Goal: Task Accomplishment & Management: Use online tool/utility

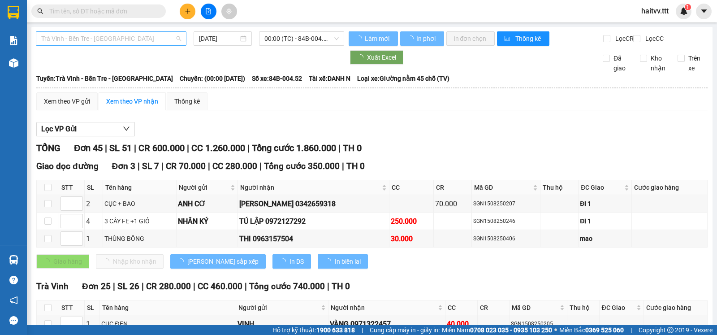
type input "[DATE]"
click at [92, 37] on span "Trà Vinh - Bến Tre - [GEOGRAPHIC_DATA]" at bounding box center [111, 38] width 140 height 13
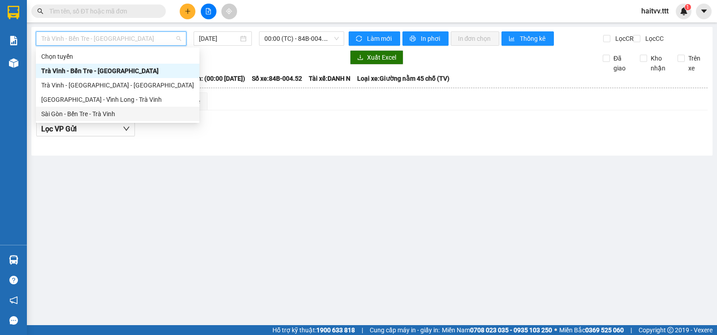
click at [86, 113] on div "Sài Gòn - Bến Tre - Trà Vinh" at bounding box center [117, 114] width 153 height 10
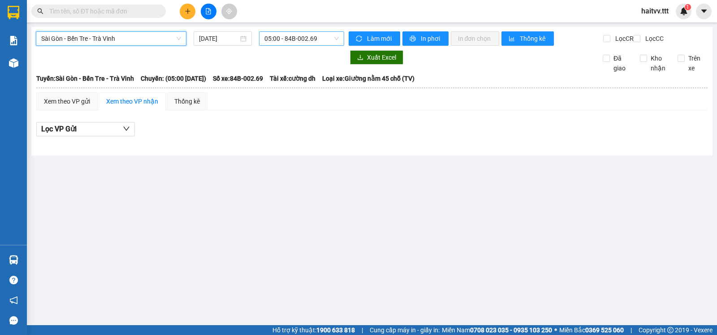
click at [286, 39] on span "05:00 - 84B-002.69" at bounding box center [302, 38] width 74 height 13
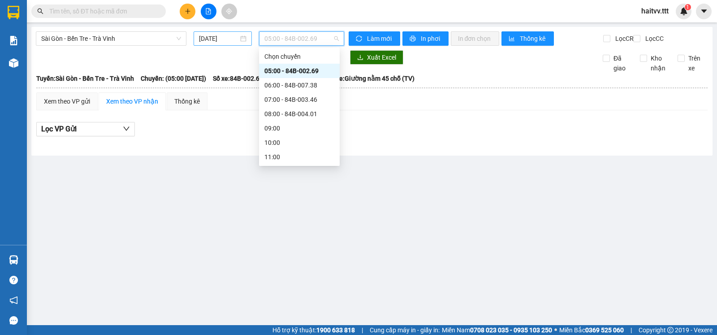
click at [209, 36] on input "[DATE]" at bounding box center [219, 39] width 40 height 10
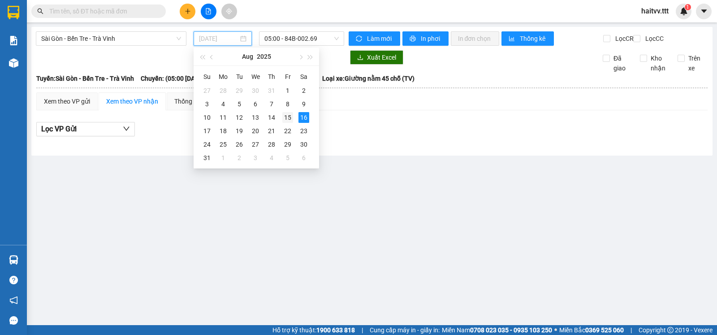
click at [290, 118] on div "15" at bounding box center [287, 117] width 11 height 11
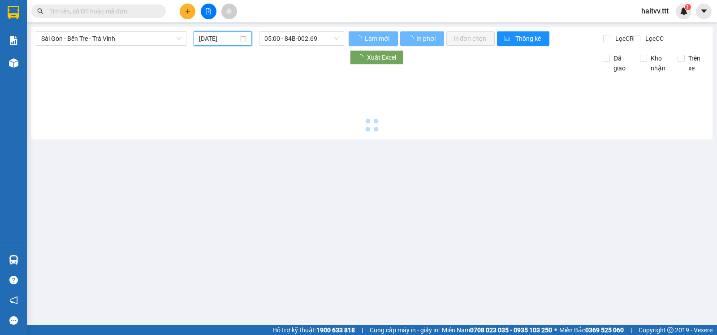
type input "[DATE]"
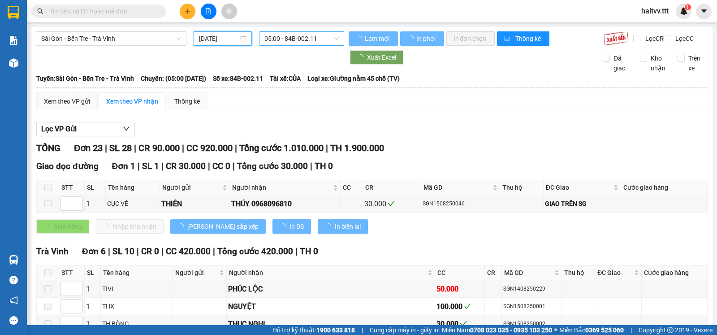
click at [293, 40] on span "05:00 - 84B-002.11" at bounding box center [302, 38] width 74 height 13
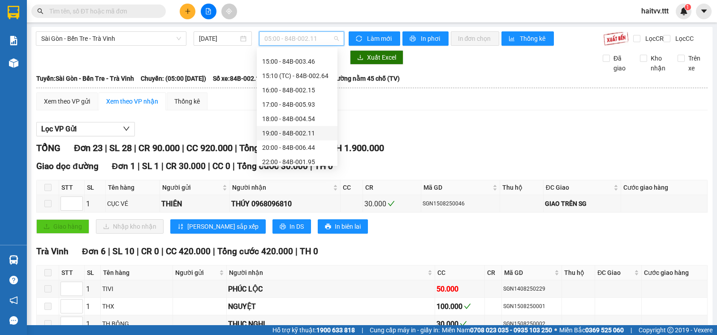
scroll to position [172, 0]
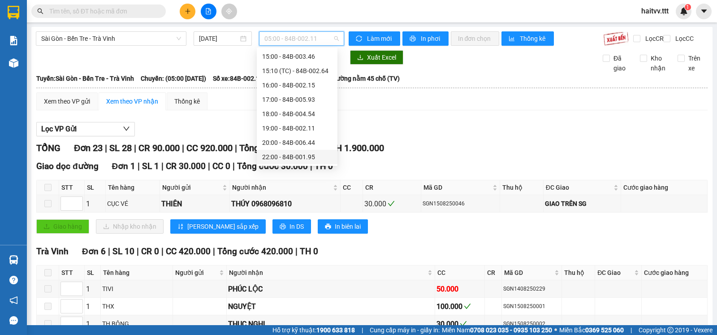
click at [295, 156] on div "22:00 - 84B-001.95" at bounding box center [297, 157] width 70 height 10
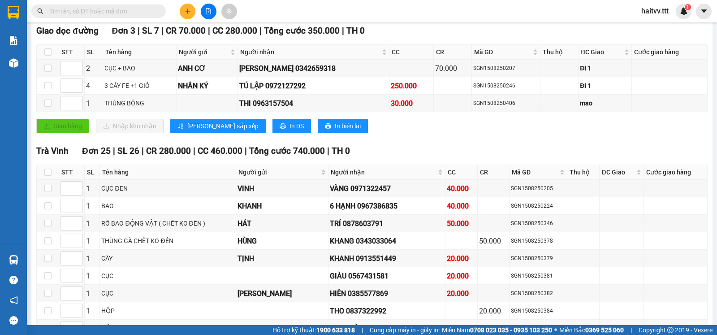
scroll to position [149, 0]
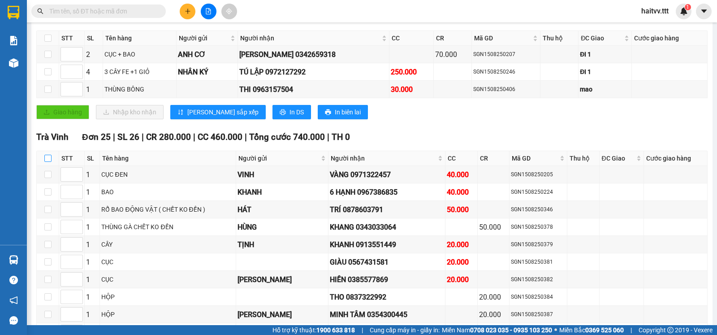
click at [46, 161] on th at bounding box center [48, 158] width 22 height 15
click at [48, 162] on input "checkbox" at bounding box center [47, 158] width 7 height 7
checkbox input "true"
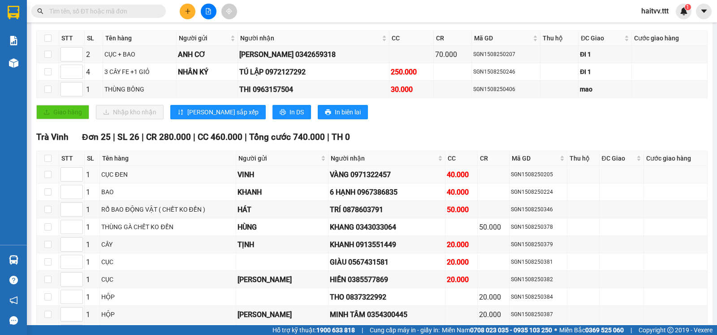
checkbox input "true"
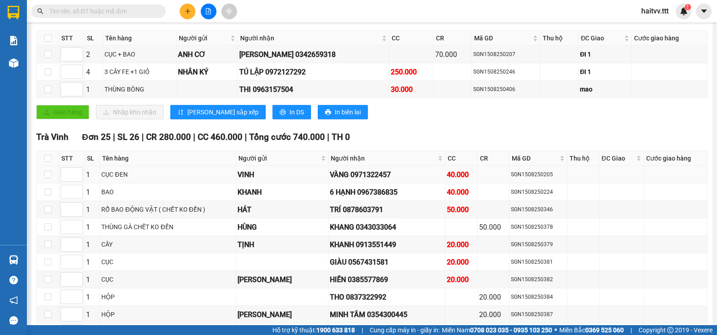
checkbox input "true"
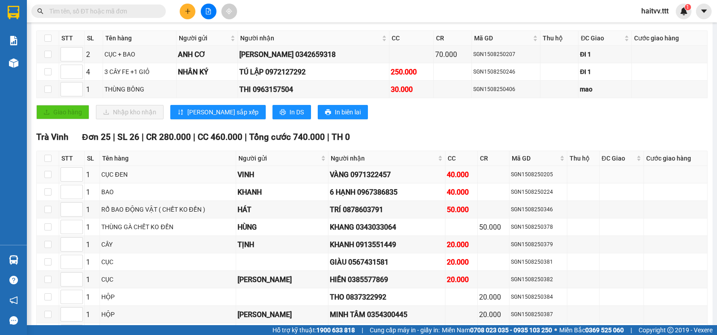
checkbox input "true"
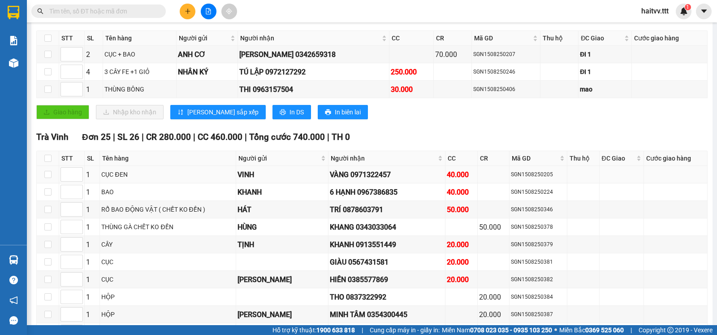
checkbox input "true"
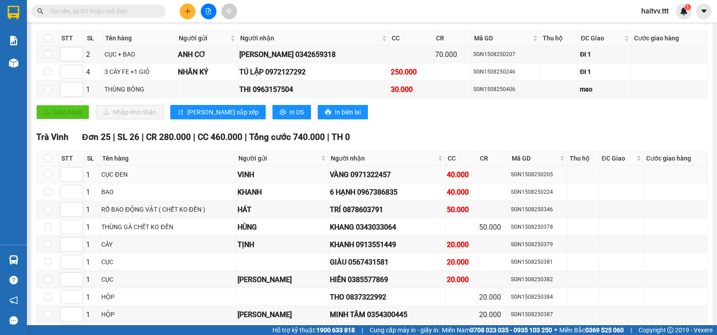
checkbox input "true"
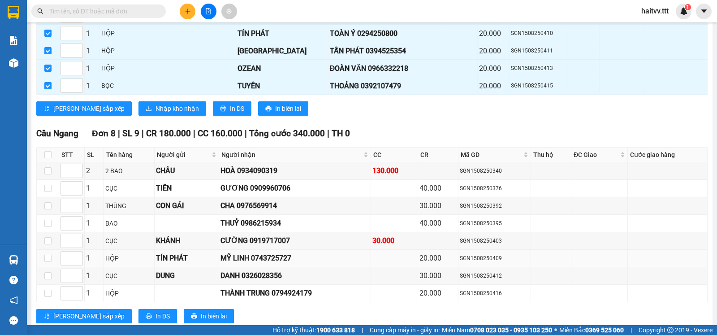
scroll to position [598, 0]
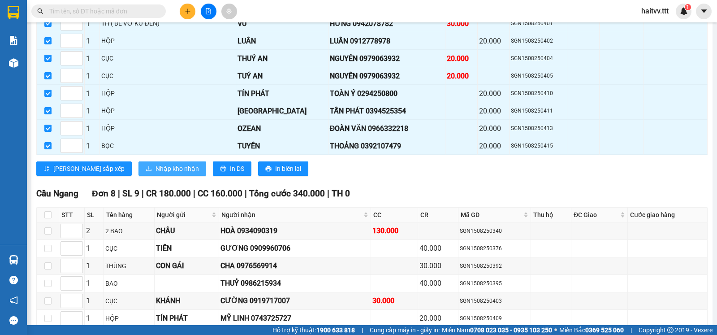
click at [139, 170] on button "Nhập kho nhận" at bounding box center [173, 168] width 68 height 14
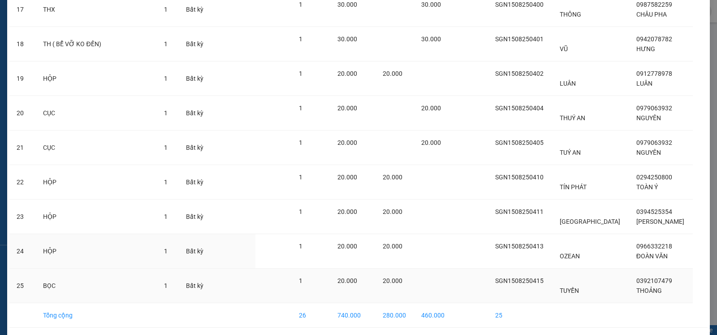
scroll to position [669, 0]
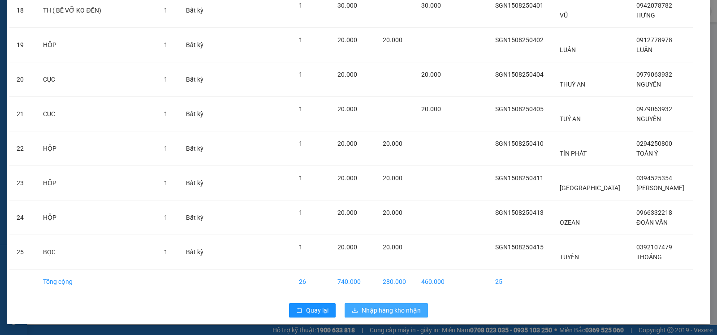
click at [395, 308] on span "Nhập hàng kho nhận" at bounding box center [391, 310] width 59 height 10
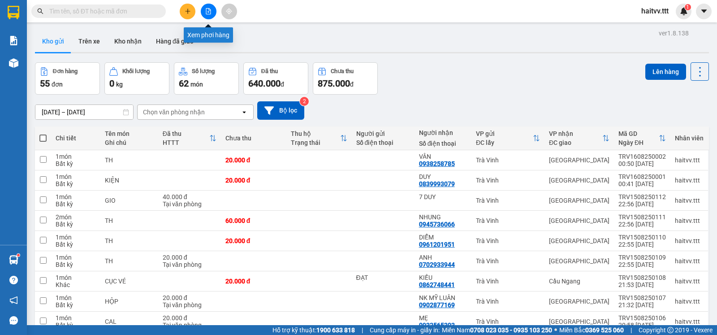
click at [210, 12] on icon "file-add" at bounding box center [208, 11] width 6 height 6
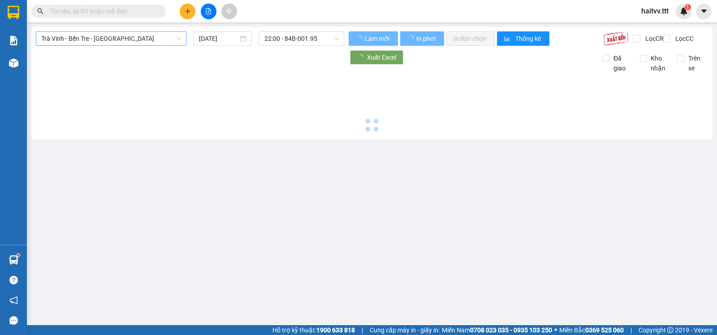
click at [116, 42] on span "Trà Vinh - Bến Tre - [GEOGRAPHIC_DATA]" at bounding box center [111, 38] width 140 height 13
type input "[DATE]"
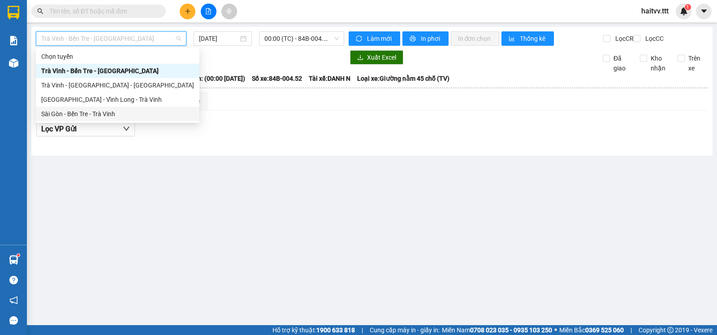
click at [95, 112] on div "Sài Gòn - Bến Tre - Trà Vinh" at bounding box center [117, 114] width 153 height 10
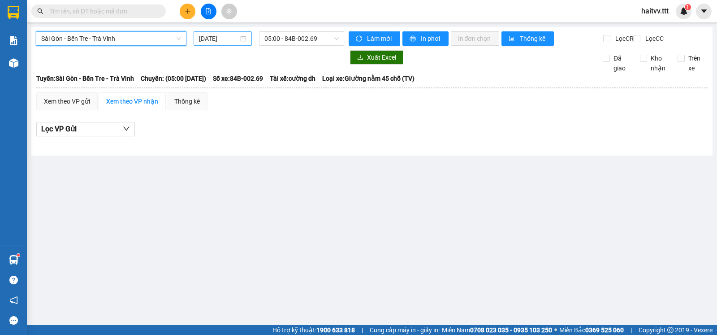
click at [230, 40] on input "[DATE]" at bounding box center [219, 39] width 40 height 10
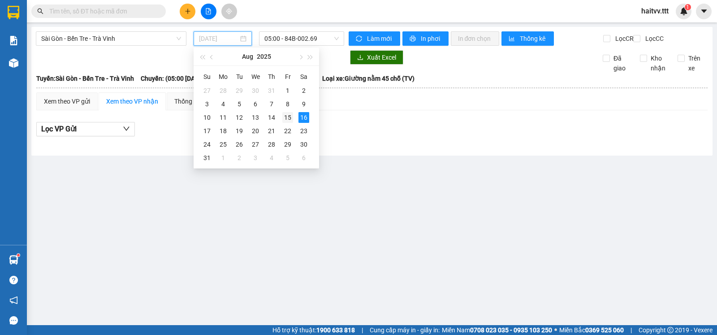
click at [287, 115] on div "15" at bounding box center [287, 117] width 11 height 11
type input "[DATE]"
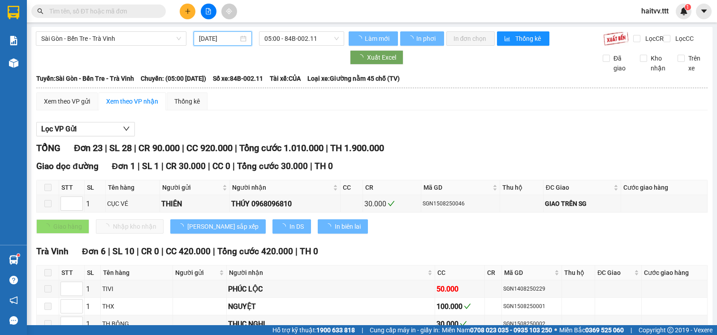
click at [288, 41] on span "05:00 - 84B-002.11" at bounding box center [302, 38] width 74 height 13
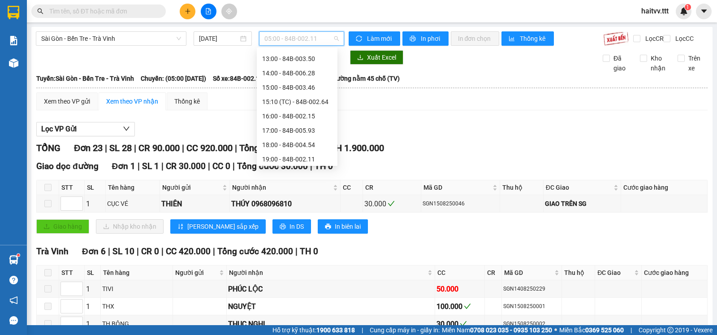
scroll to position [172, 0]
click at [295, 143] on div "20:00 - 84B-006.44" at bounding box center [297, 143] width 70 height 10
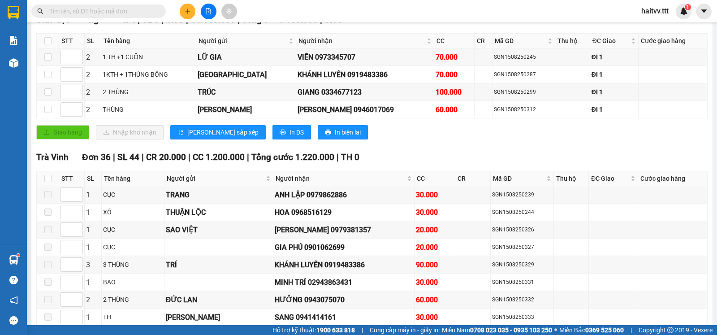
scroll to position [149, 0]
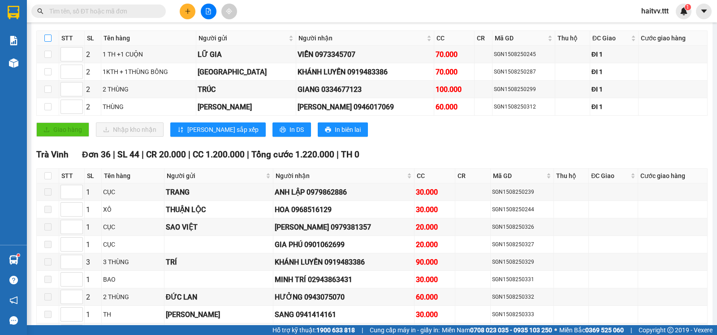
click at [51, 42] on input "checkbox" at bounding box center [47, 38] width 7 height 7
checkbox input "true"
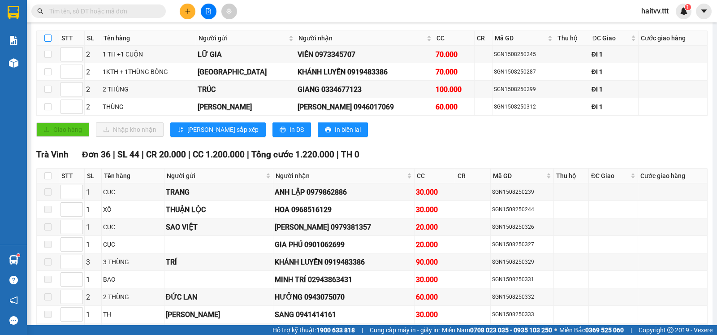
checkbox input "true"
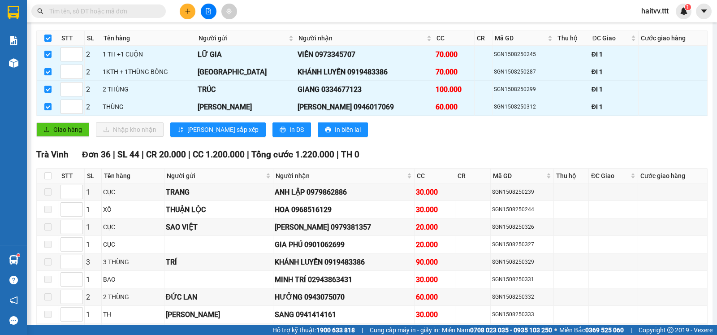
click at [49, 42] on input "checkbox" at bounding box center [47, 38] width 7 height 7
checkbox input "false"
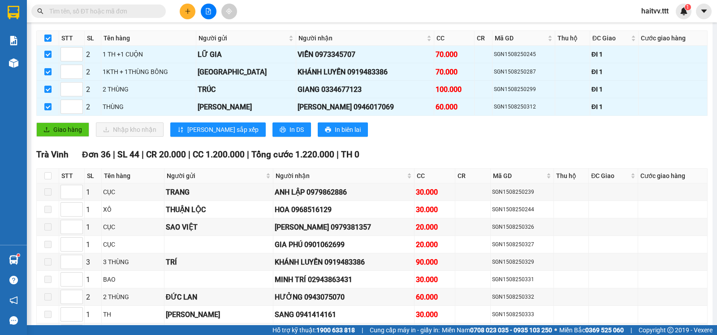
checkbox input "false"
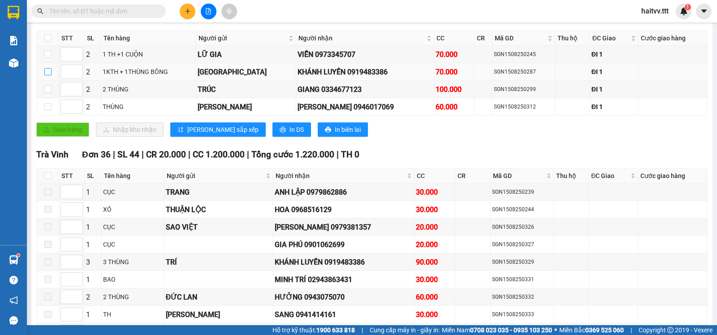
click at [44, 75] on label at bounding box center [47, 72] width 7 height 10
click at [44, 75] on input "checkbox" at bounding box center [47, 71] width 7 height 7
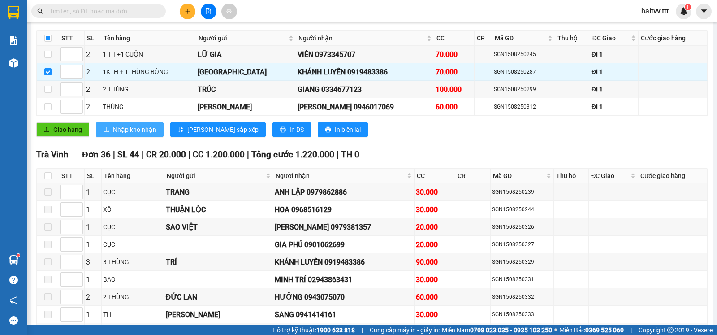
click at [135, 135] on span "Nhập kho nhận" at bounding box center [134, 130] width 43 height 10
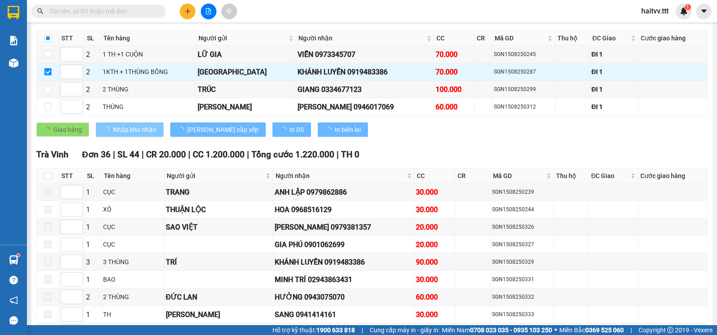
checkbox input "false"
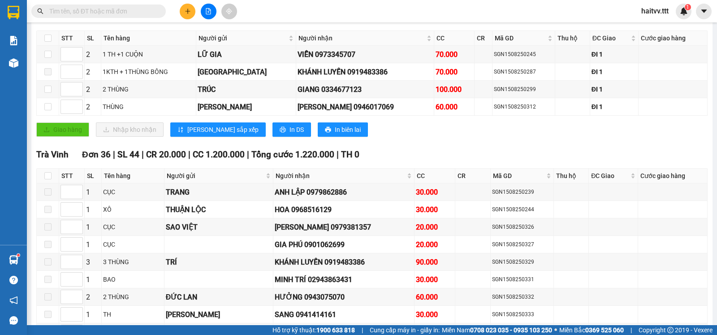
click at [101, 13] on input "text" at bounding box center [102, 11] width 106 height 10
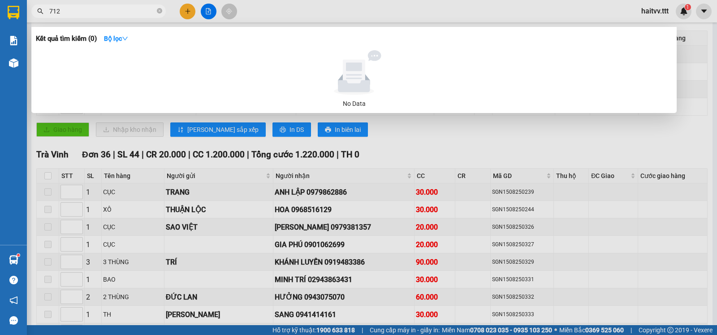
type input "7123"
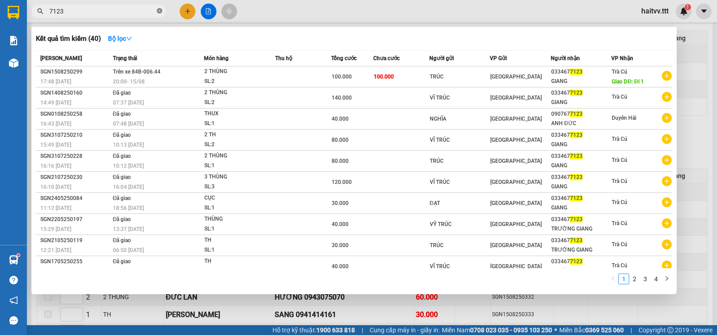
click at [158, 11] on icon "close-circle" at bounding box center [159, 10] width 5 height 5
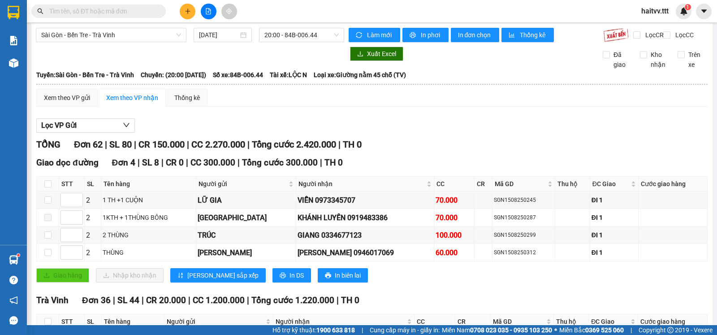
scroll to position [0, 0]
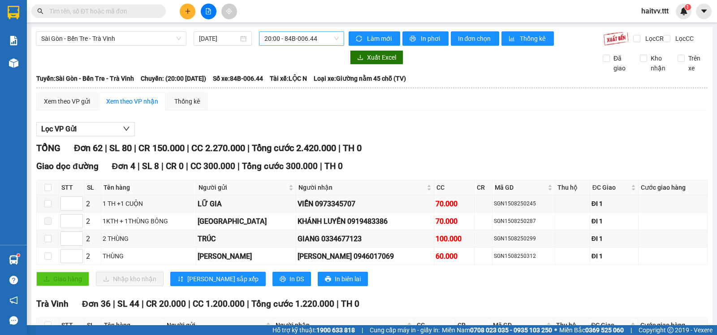
click at [283, 37] on span "20:00 - 84B-006.44" at bounding box center [302, 38] width 74 height 13
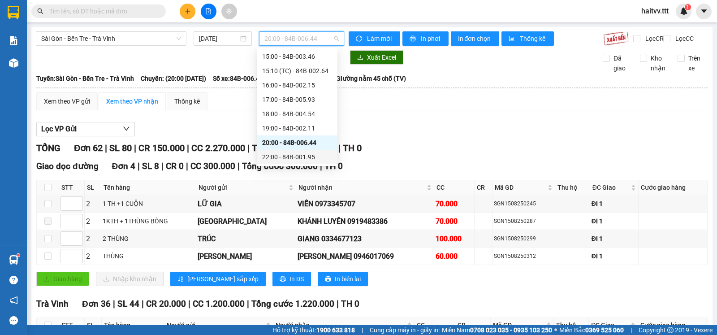
click at [303, 157] on div "22:00 - 84B-001.95" at bounding box center [297, 157] width 70 height 10
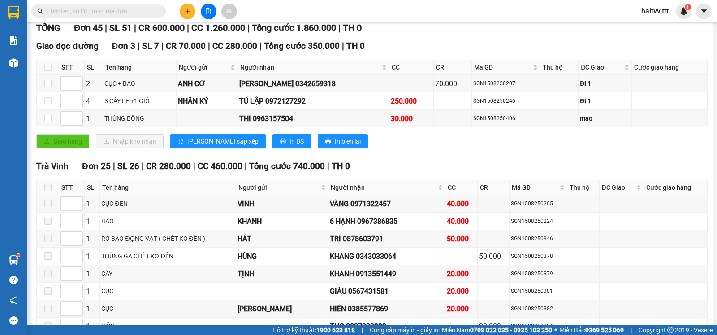
scroll to position [149, 0]
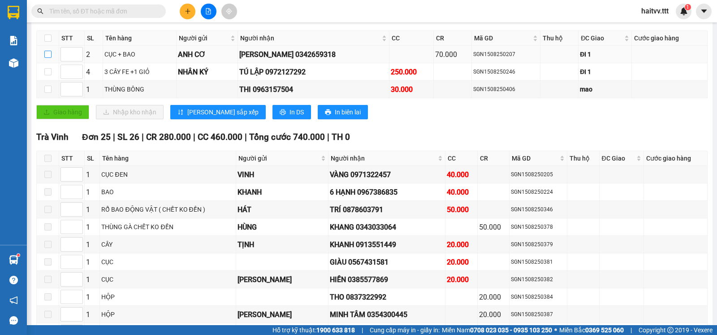
click at [46, 58] on input "checkbox" at bounding box center [47, 54] width 7 height 7
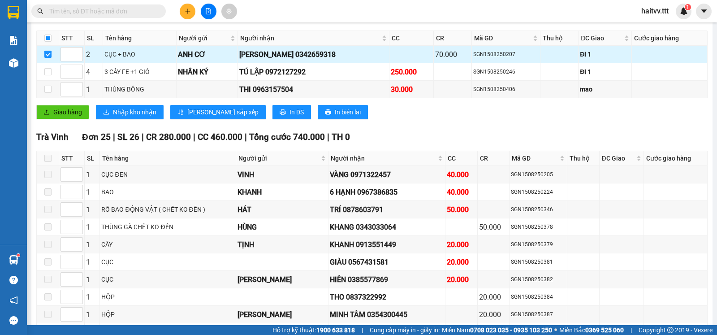
click at [46, 58] on input "checkbox" at bounding box center [47, 54] width 7 height 7
checkbox input "false"
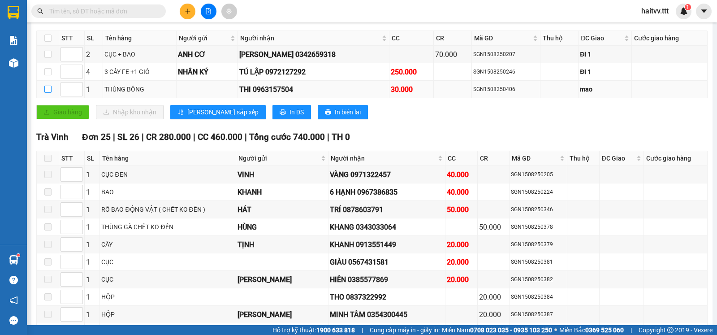
click at [50, 93] on input "checkbox" at bounding box center [47, 89] width 7 height 7
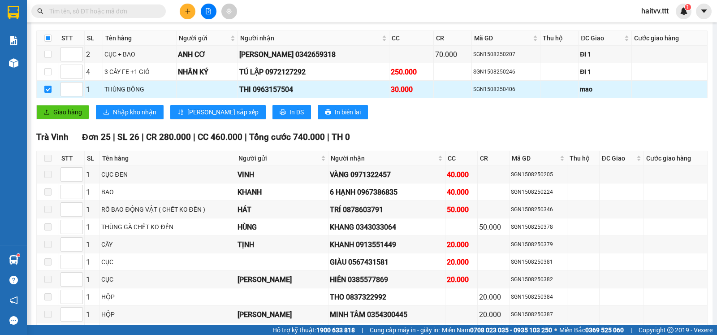
click at [50, 93] on input "checkbox" at bounding box center [47, 89] width 7 height 7
checkbox input "false"
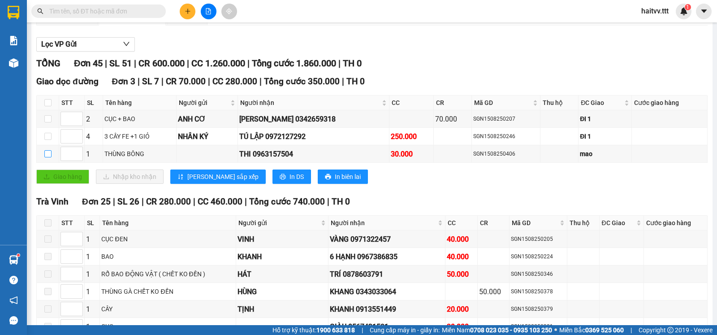
scroll to position [0, 0]
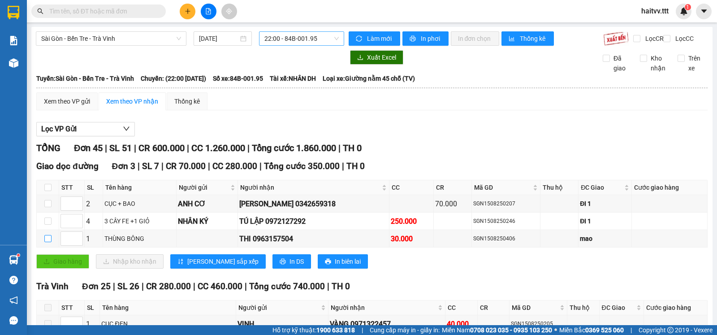
click at [276, 41] on span "22:00 - 84B-001.95" at bounding box center [302, 38] width 74 height 13
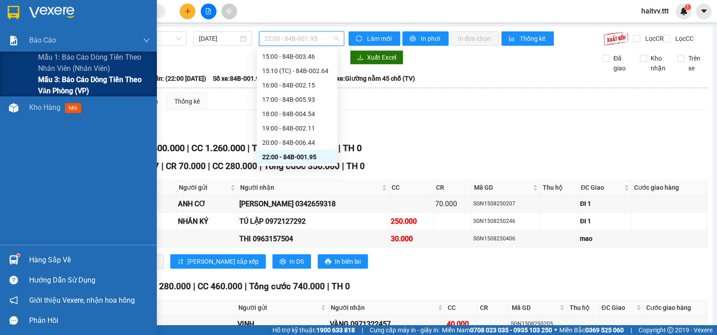
click at [83, 76] on span "Mẫu 3: Báo cáo dòng tiền theo văn phòng (VP)" at bounding box center [94, 85] width 112 height 22
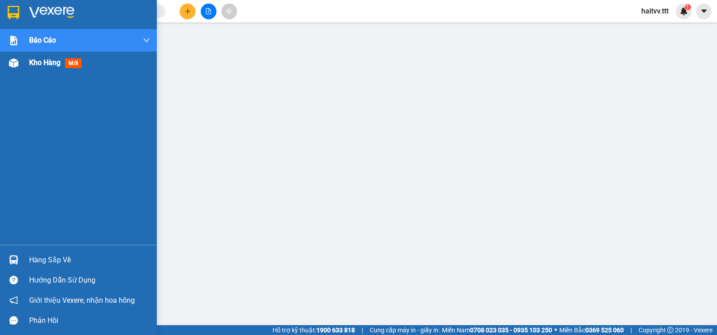
click at [27, 64] on div "Kho hàng mới" at bounding box center [78, 63] width 157 height 22
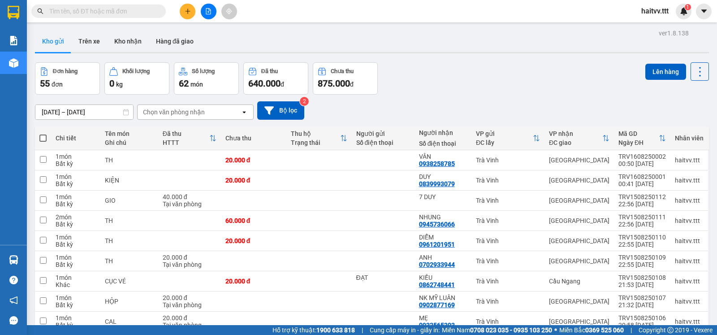
click at [178, 117] on div "Chọn văn phòng nhận" at bounding box center [174, 112] width 62 height 9
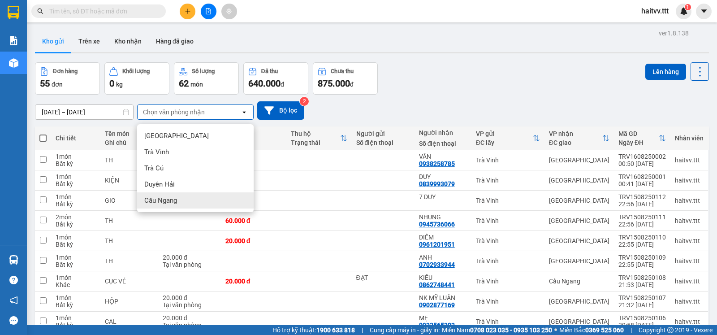
click at [170, 197] on span "Cầu Ngang" at bounding box center [160, 200] width 33 height 9
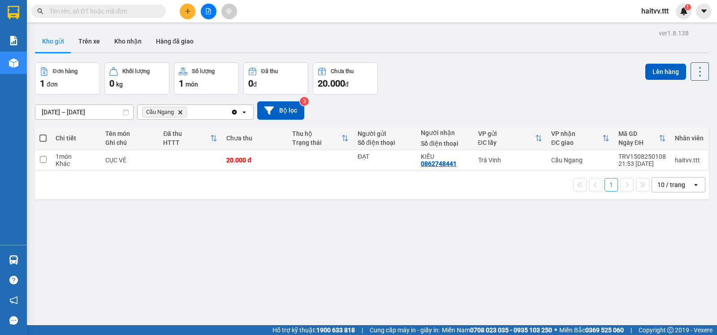
click at [204, 115] on div "Cầu Ngang Delete" at bounding box center [184, 112] width 93 height 14
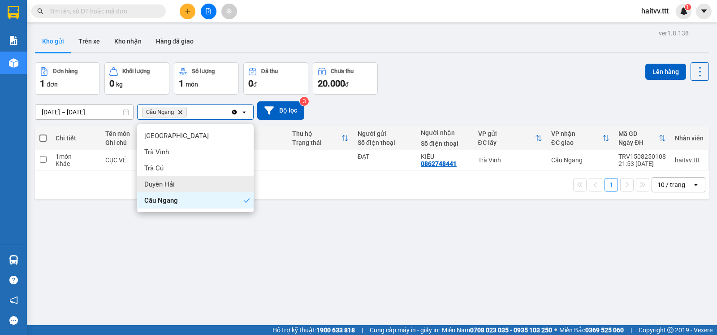
click at [177, 180] on div "Duyên Hải" at bounding box center [195, 184] width 117 height 16
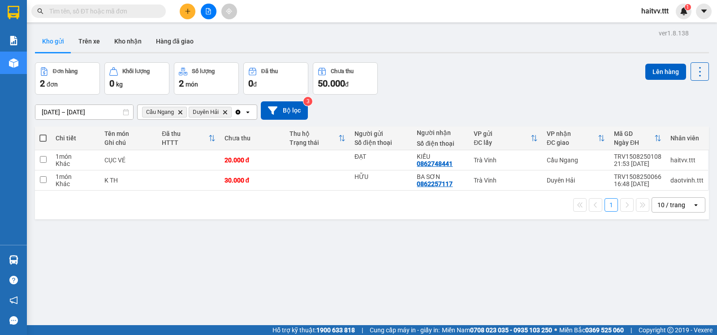
click at [46, 142] on span at bounding box center [42, 138] width 7 height 7
click at [43, 134] on input "checkbox" at bounding box center [43, 134] width 0 height 0
checkbox input "true"
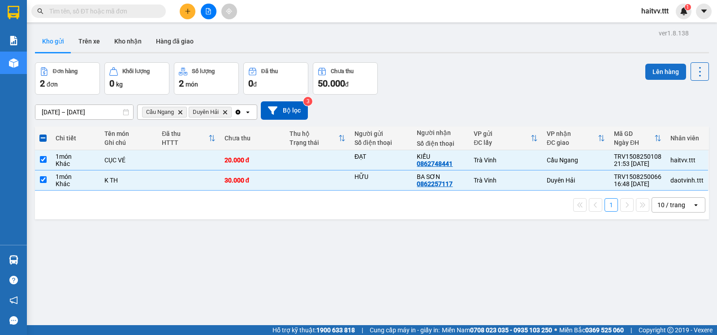
click at [671, 68] on button "Lên hàng" at bounding box center [666, 72] width 41 height 16
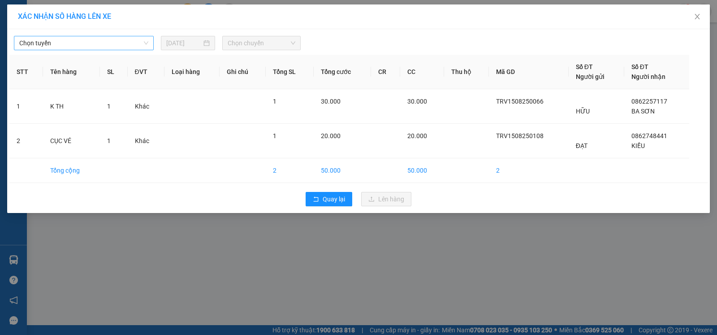
click at [46, 43] on span "Chọn tuyến" at bounding box center [83, 42] width 129 height 13
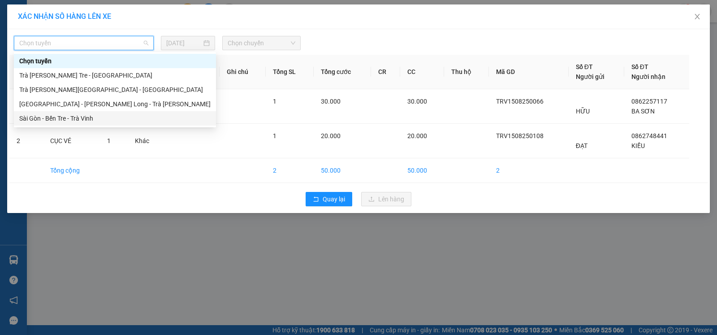
click at [61, 116] on div "Sài Gòn - Bến Tre - Trà Vinh" at bounding box center [114, 118] width 191 height 10
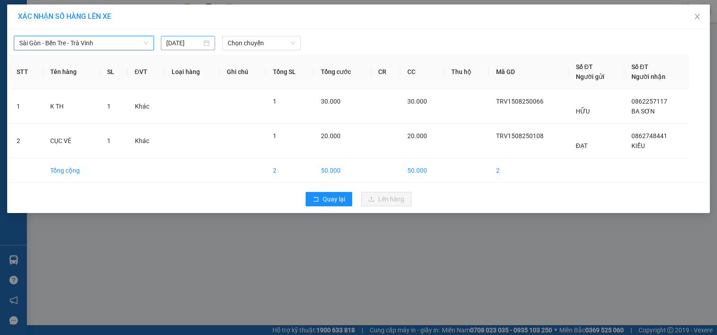
click at [183, 43] on input "[DATE]" at bounding box center [183, 43] width 35 height 10
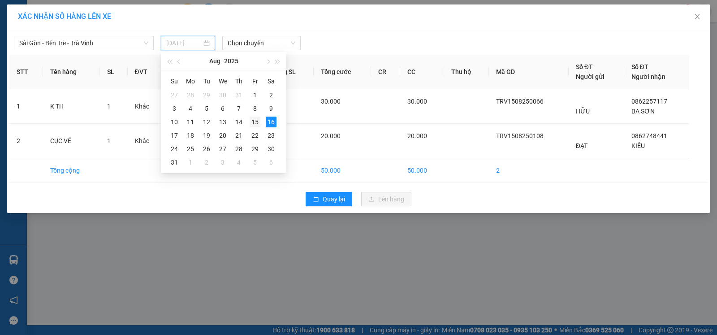
click at [253, 121] on div "15" at bounding box center [255, 122] width 11 height 11
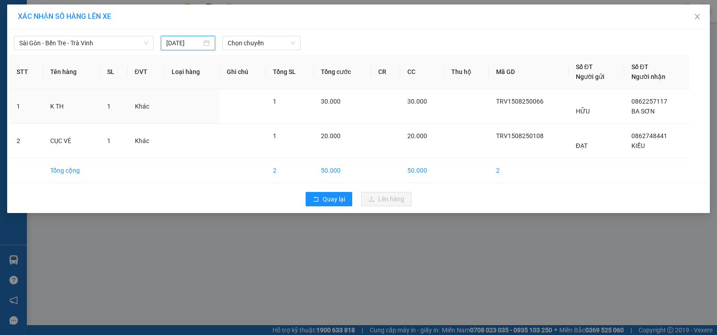
type input "[DATE]"
click at [269, 47] on span "Chọn chuyến" at bounding box center [262, 42] width 68 height 13
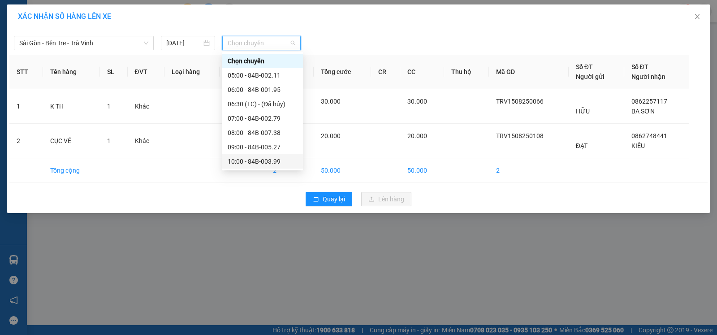
scroll to position [172, 0]
click at [273, 162] on div "22:00 - 84B-001.95" at bounding box center [263, 161] width 70 height 10
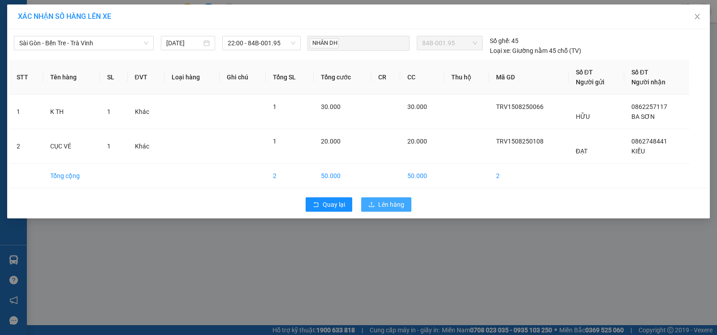
click at [385, 203] on span "Lên hàng" at bounding box center [391, 205] width 26 height 10
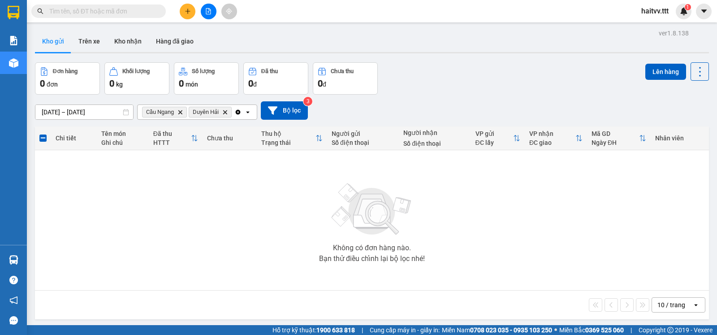
click at [148, 12] on input "text" at bounding box center [102, 11] width 106 height 10
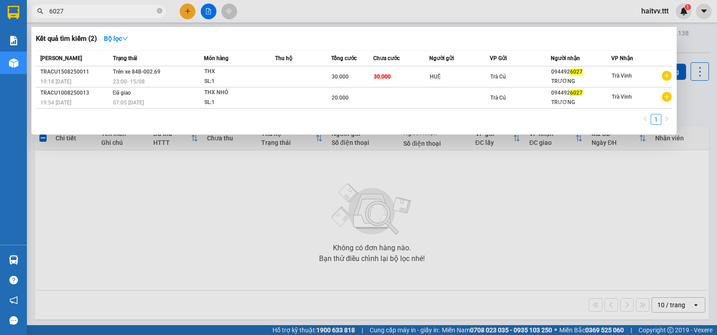
type input "6027"
click at [208, 7] on div at bounding box center [358, 167] width 717 height 335
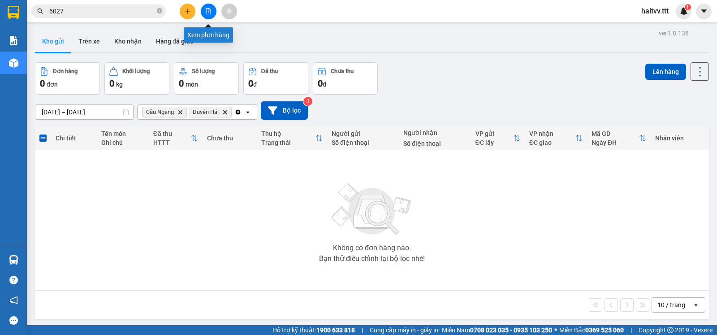
click at [208, 8] on button at bounding box center [209, 12] width 16 height 16
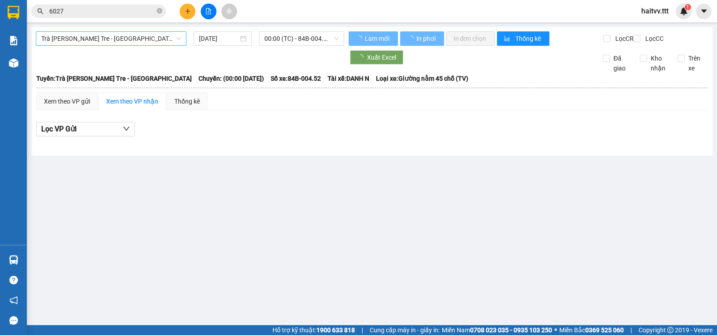
click at [121, 40] on span "Trà Vinh - Bến Tre - [GEOGRAPHIC_DATA]" at bounding box center [111, 38] width 140 height 13
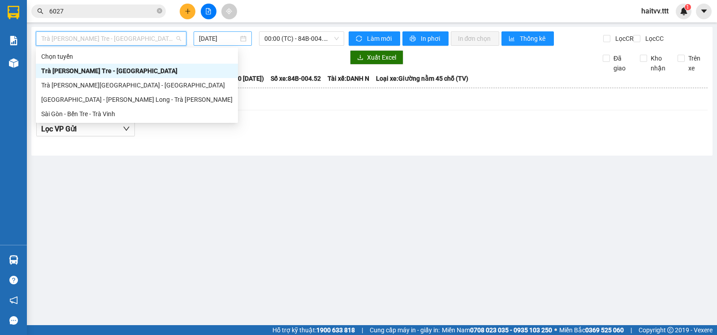
click at [237, 39] on input "[DATE]" at bounding box center [219, 39] width 40 height 10
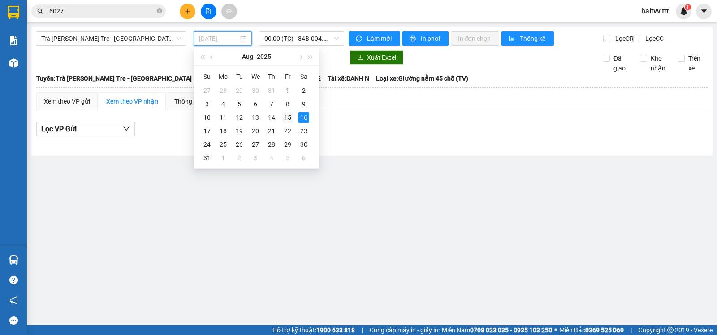
click at [288, 118] on div "15" at bounding box center [287, 117] width 11 height 11
type input "[DATE]"
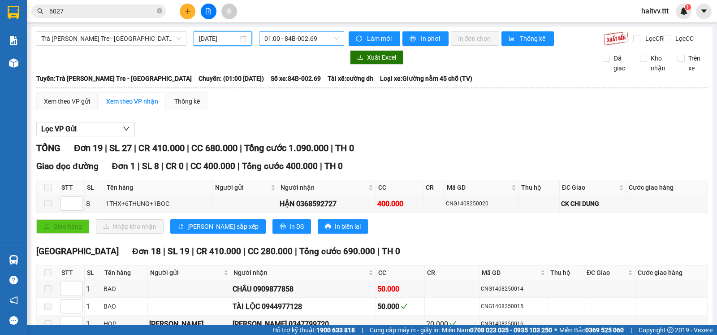
click at [289, 39] on span "01:00 - 84B-002.69" at bounding box center [302, 38] width 74 height 13
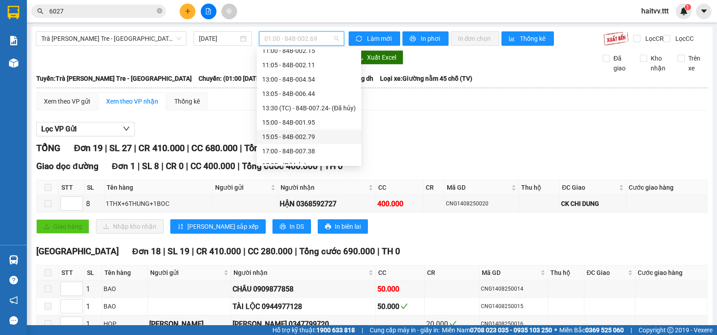
scroll to position [201, 0]
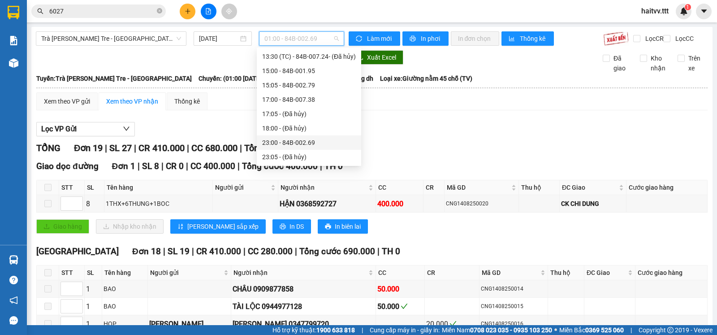
click at [302, 139] on div "23:00 - 84B-002.69" at bounding box center [309, 143] width 94 height 10
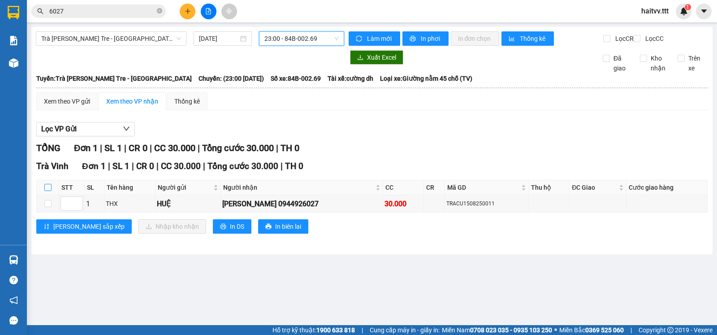
click at [47, 191] on input "checkbox" at bounding box center [47, 187] width 7 height 7
checkbox input "true"
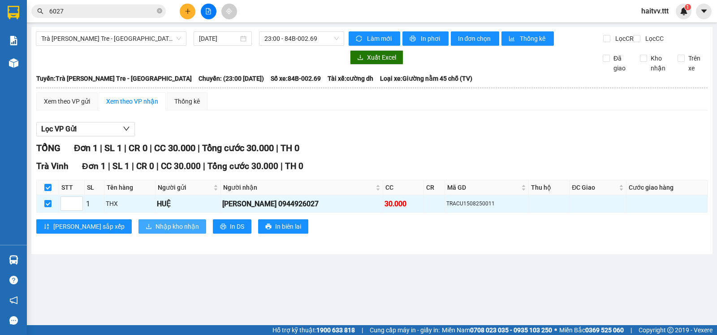
click at [157, 231] on span "Nhập kho nhận" at bounding box center [177, 227] width 43 height 10
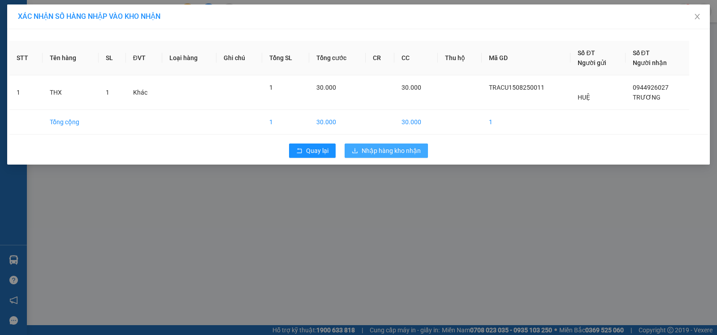
click at [367, 150] on span "Nhập hàng kho nhận" at bounding box center [391, 151] width 59 height 10
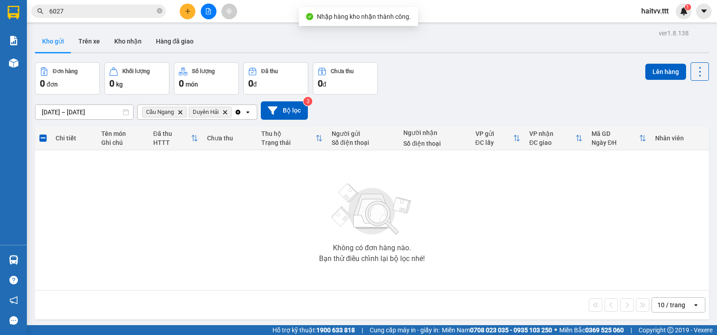
click at [228, 115] on icon "Delete" at bounding box center [224, 111] width 5 height 5
click at [180, 114] on icon "Cầu Ngang, close by backspace" at bounding box center [180, 112] width 4 height 4
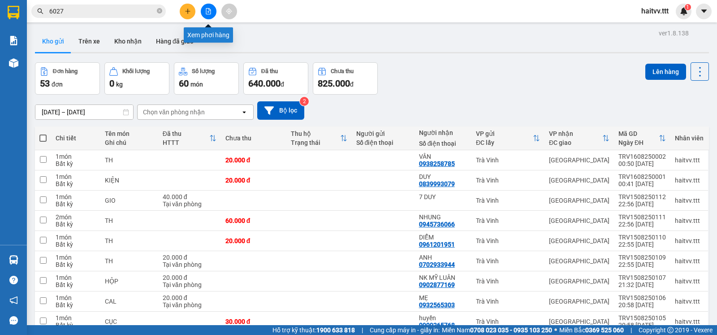
click at [209, 18] on button at bounding box center [209, 12] width 16 height 16
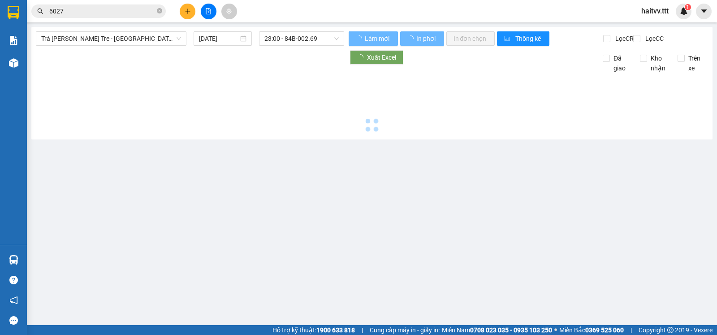
type input "[DATE]"
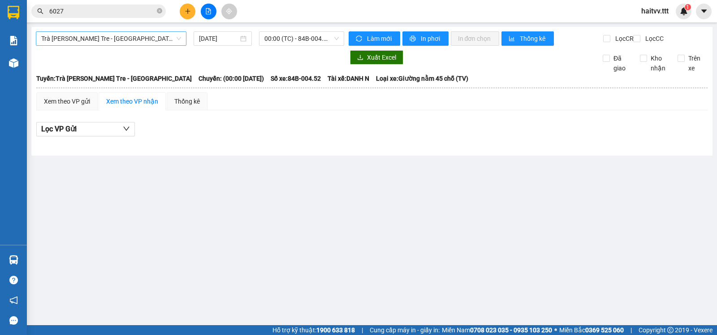
click at [113, 35] on span "Trà Vinh - Bến Tre - [GEOGRAPHIC_DATA]" at bounding box center [111, 38] width 140 height 13
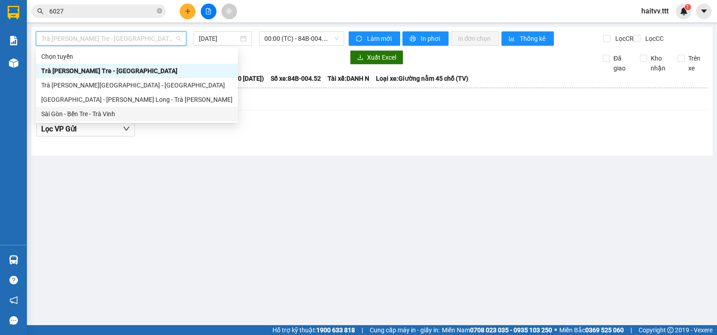
click at [76, 117] on div "Sài Gòn - Bến Tre - Trà Vinh" at bounding box center [136, 114] width 191 height 10
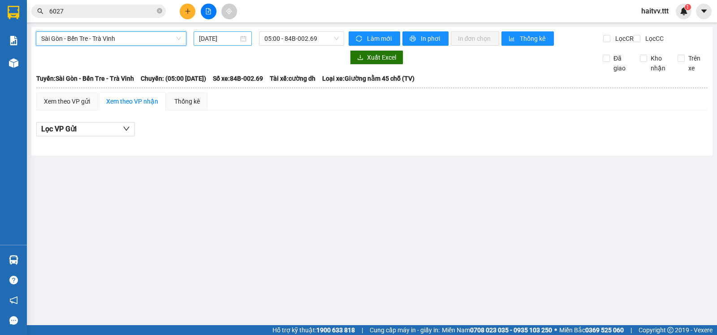
click at [221, 40] on input "[DATE]" at bounding box center [219, 39] width 40 height 10
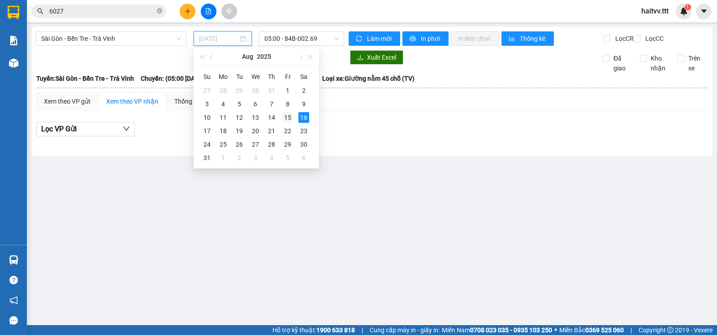
click at [284, 115] on div "15" at bounding box center [287, 117] width 11 height 11
type input "[DATE]"
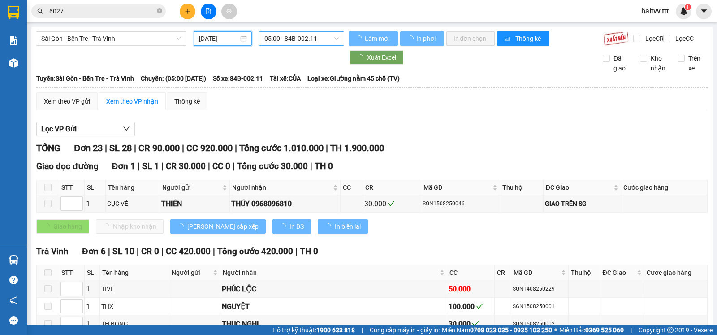
click at [287, 39] on span "05:00 - 84B-002.11" at bounding box center [302, 38] width 74 height 13
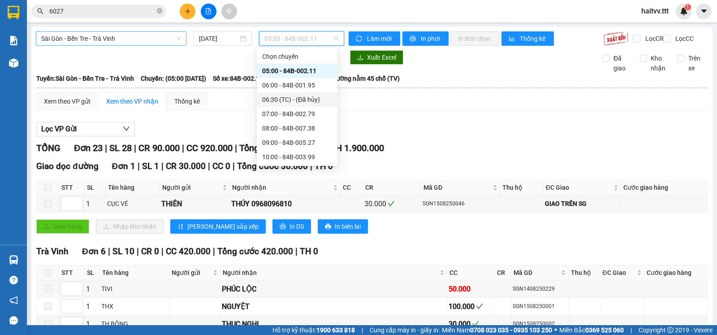
click at [146, 44] on span "Sài Gòn - Bến Tre - Trà Vinh" at bounding box center [111, 38] width 140 height 13
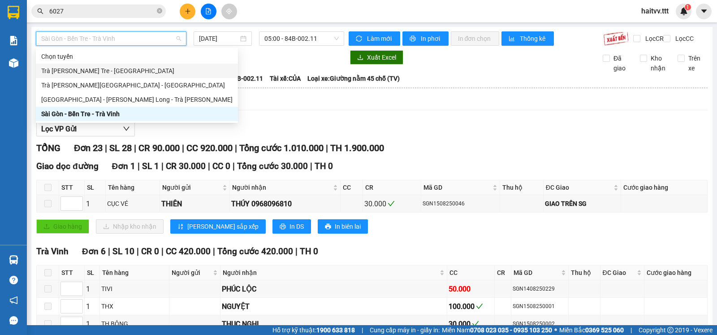
click at [133, 68] on div "Trà Vinh - Bến Tre - [GEOGRAPHIC_DATA]" at bounding box center [136, 71] width 191 height 10
type input "[DATE]"
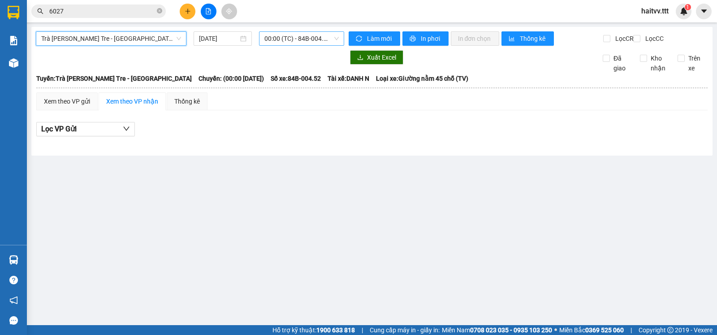
click at [293, 36] on span "00:00 (TC) - 84B-004.52 - (Đã hủy)" at bounding box center [302, 38] width 74 height 13
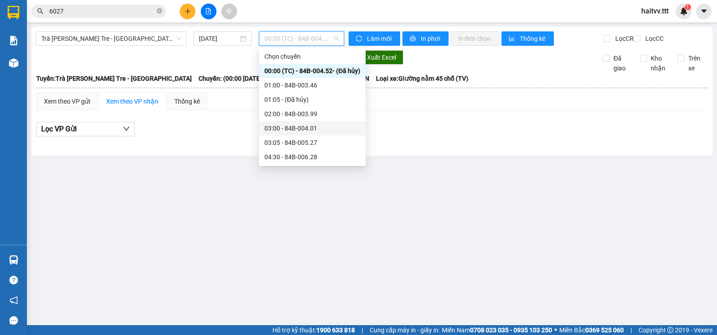
click at [298, 126] on div "03:00 - 84B-004.01" at bounding box center [313, 128] width 96 height 10
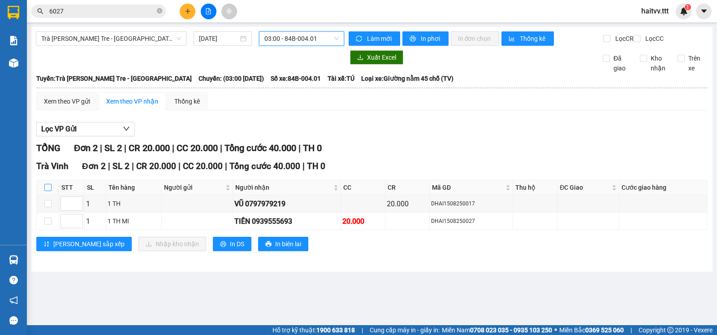
click at [48, 191] on input "checkbox" at bounding box center [47, 187] width 7 height 7
checkbox input "true"
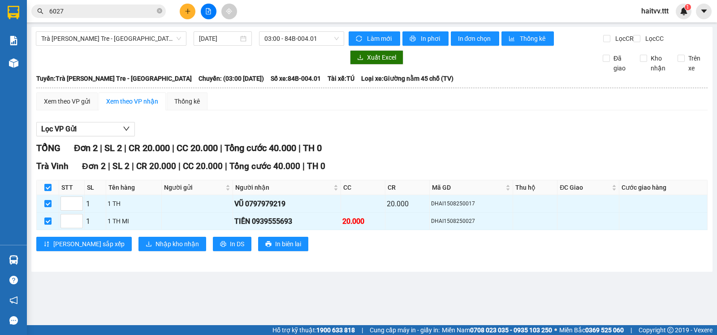
checkbox input "true"
click at [156, 248] on span "Nhập kho nhận" at bounding box center [177, 244] width 43 height 10
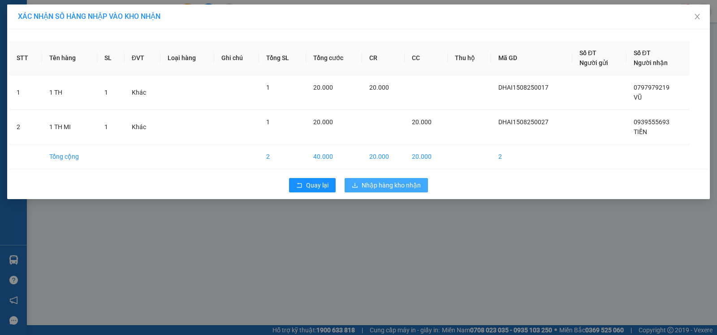
click at [358, 185] on icon "download" at bounding box center [355, 185] width 6 height 6
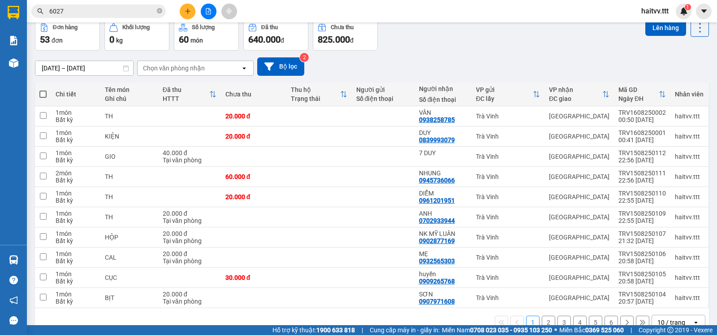
scroll to position [70, 0]
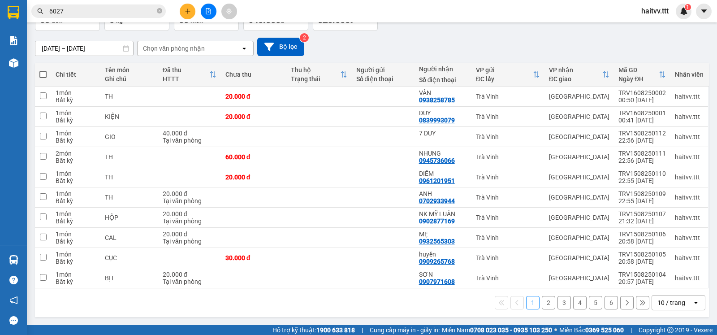
click at [660, 299] on div "10 / trang" at bounding box center [672, 302] width 28 height 9
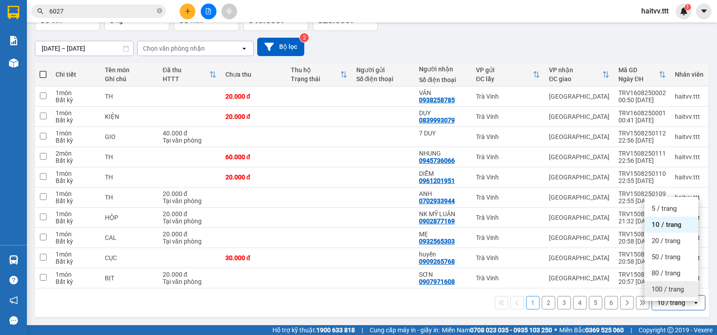
click at [661, 288] on div "100 / trang" at bounding box center [672, 289] width 54 height 16
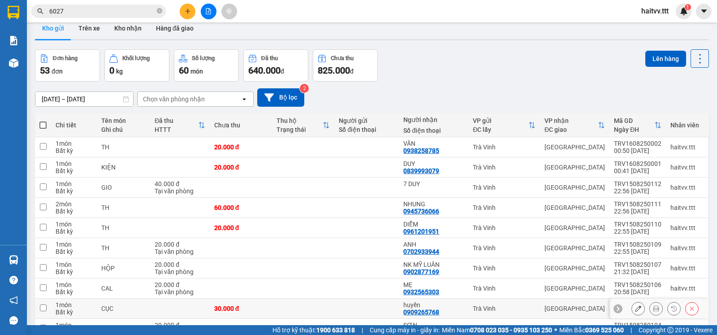
scroll to position [0, 0]
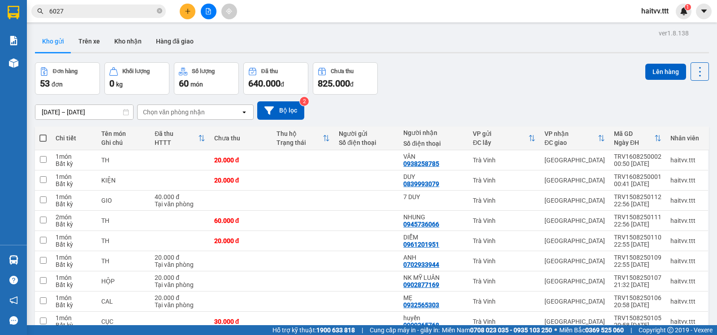
click at [41, 141] on span at bounding box center [42, 138] width 7 height 7
click at [43, 134] on input "checkbox" at bounding box center [43, 134] width 0 height 0
checkbox input "true"
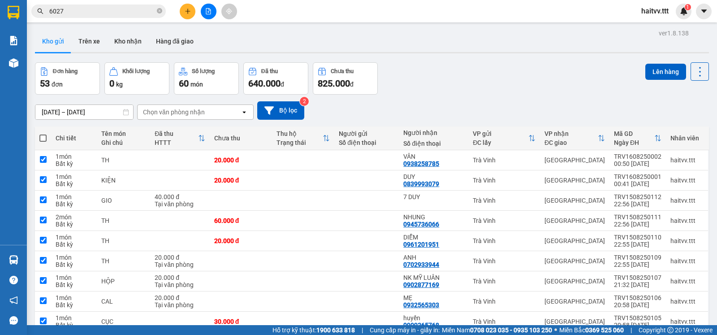
checkbox input "true"
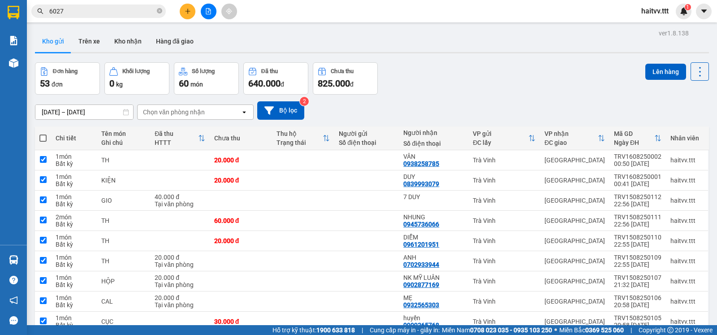
checkbox input "true"
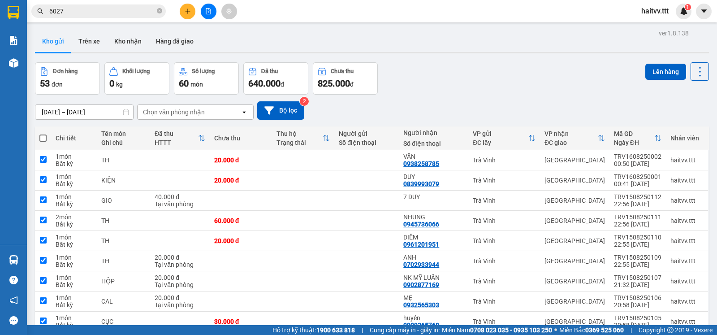
checkbox input "true"
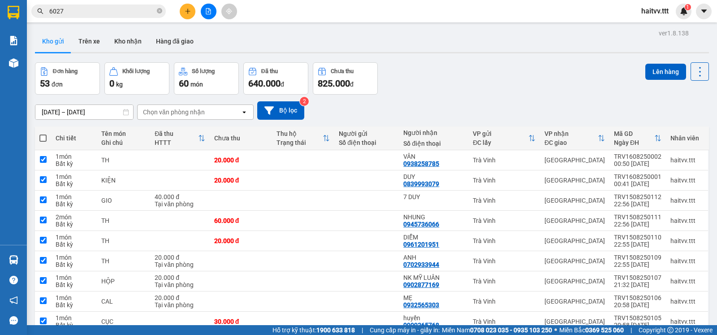
checkbox input "true"
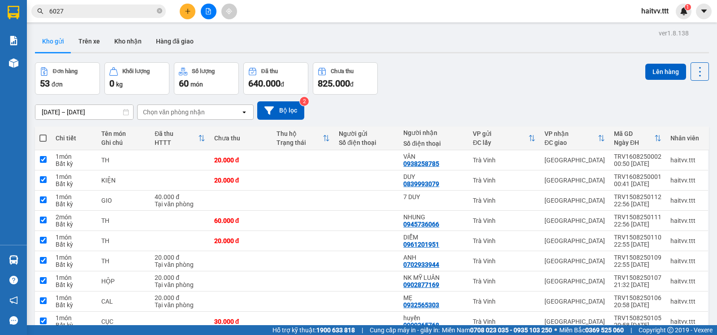
checkbox input "true"
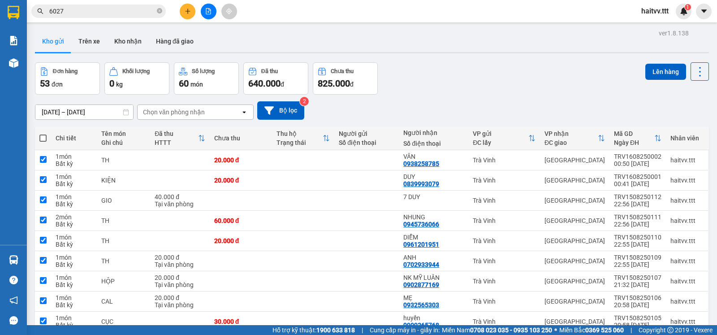
checkbox input "true"
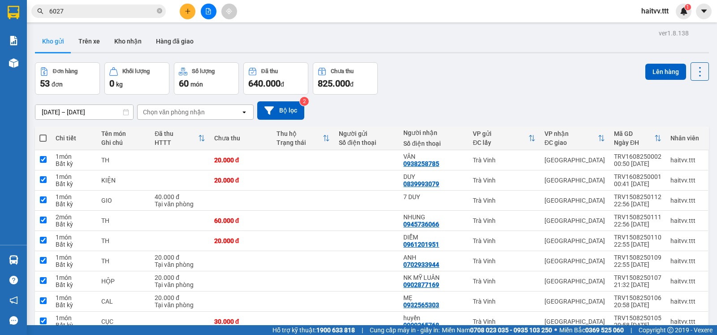
checkbox input "true"
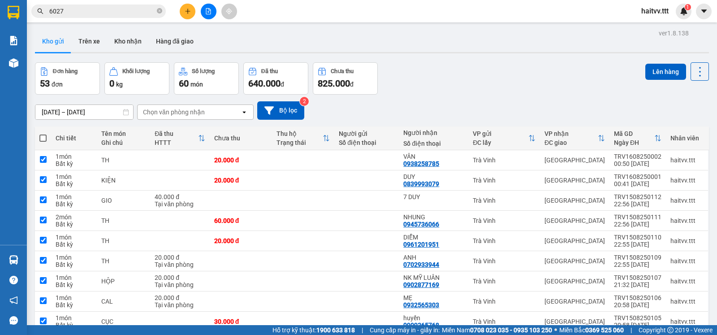
checkbox input "true"
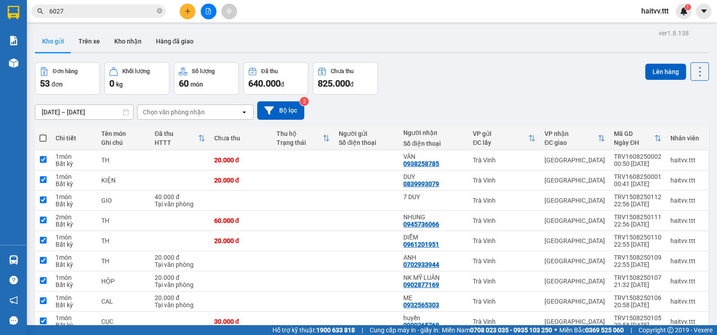
checkbox input "true"
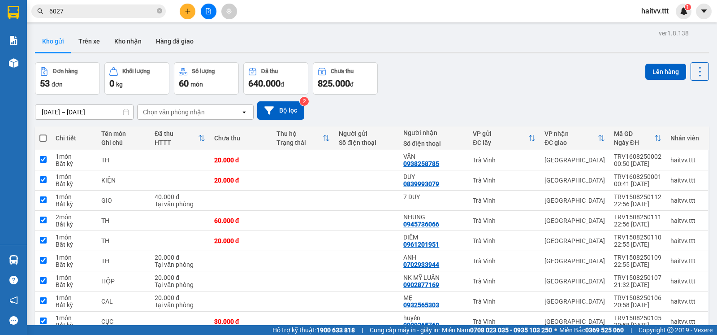
checkbox input "true"
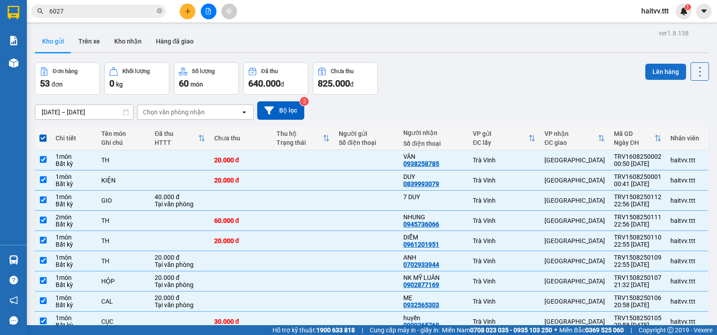
click at [663, 74] on button "Lên hàng" at bounding box center [666, 72] width 41 height 16
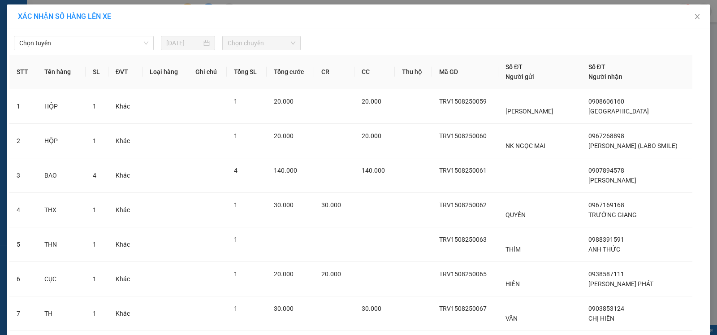
click at [92, 43] on span "Chọn tuyến" at bounding box center [83, 42] width 129 height 13
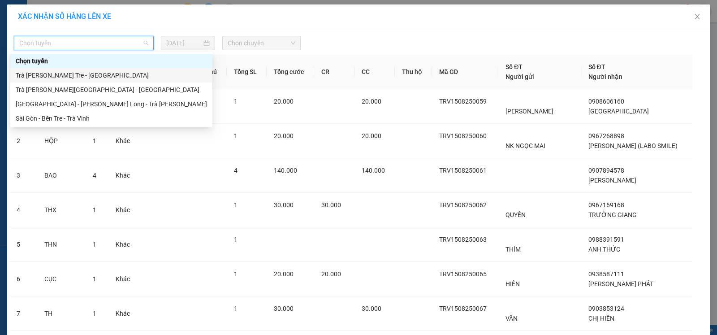
click at [58, 75] on div "Trà Vinh - Bến Tre - [GEOGRAPHIC_DATA]" at bounding box center [111, 75] width 191 height 10
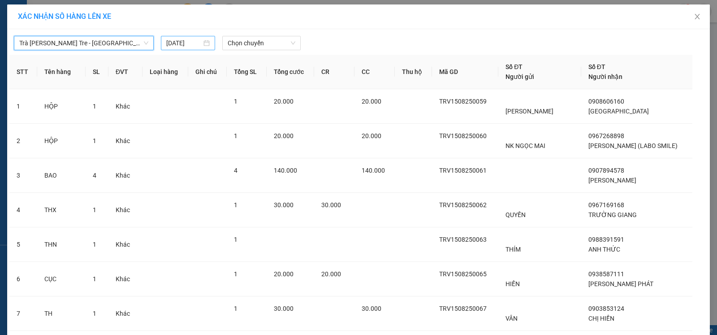
click at [191, 44] on input "[DATE]" at bounding box center [183, 43] width 35 height 10
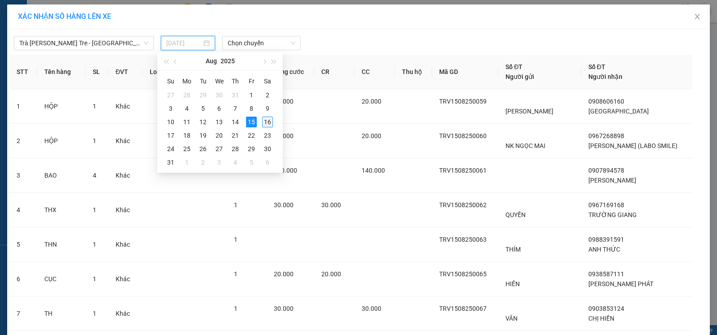
click at [268, 122] on div "16" at bounding box center [267, 122] width 11 height 11
type input "[DATE]"
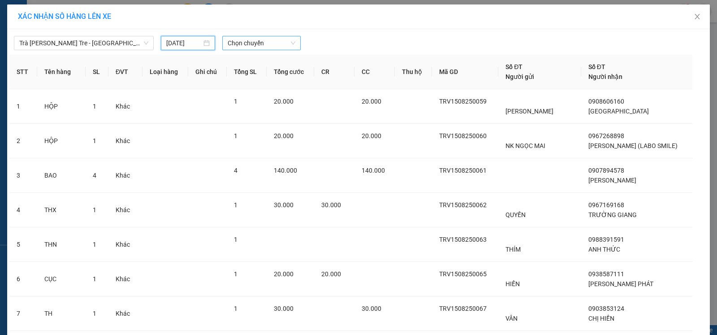
click at [259, 44] on span "Chọn chuyến" at bounding box center [262, 42] width 68 height 13
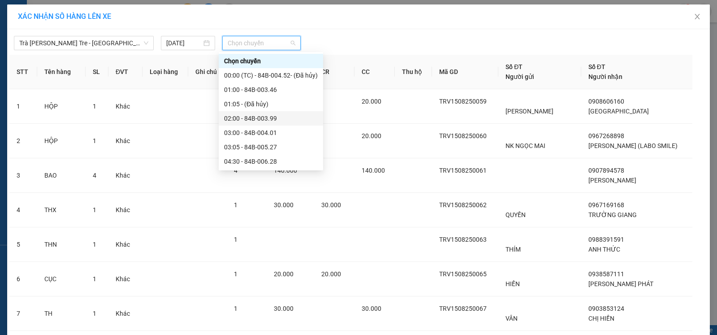
click at [255, 118] on div "02:00 - 84B-003.99" at bounding box center [271, 118] width 94 height 10
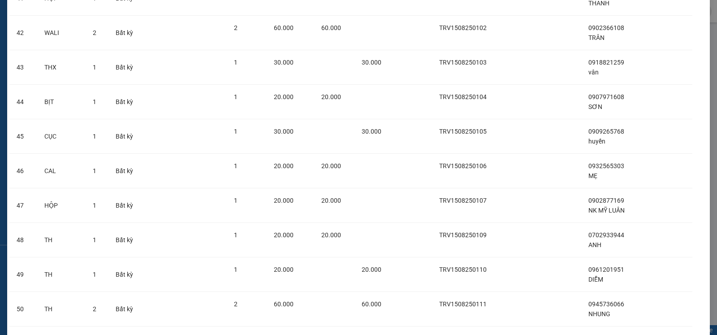
scroll to position [1655, 0]
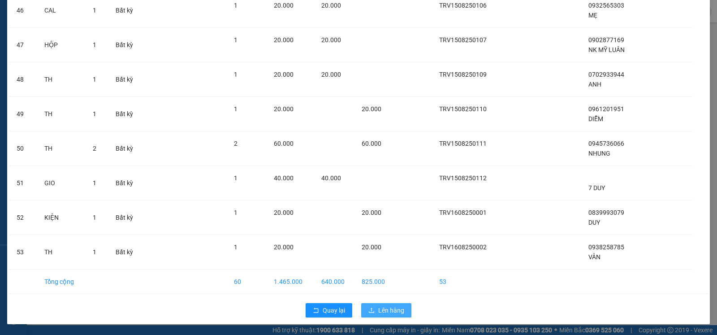
click at [378, 306] on span "Lên hàng" at bounding box center [391, 310] width 26 height 10
